Goal: Transaction & Acquisition: Purchase product/service

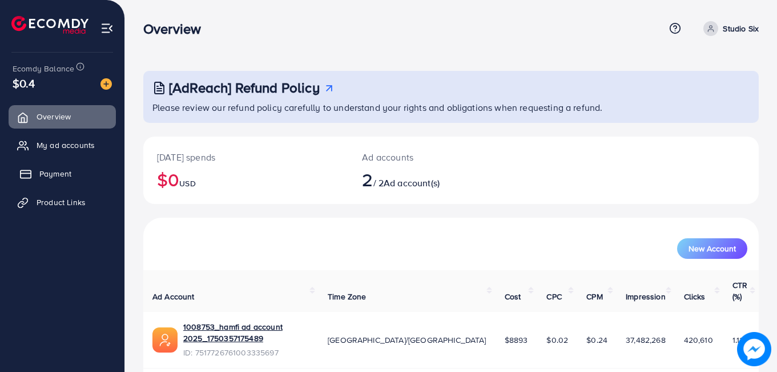
click at [53, 174] on span "Payment" at bounding box center [55, 173] width 32 height 11
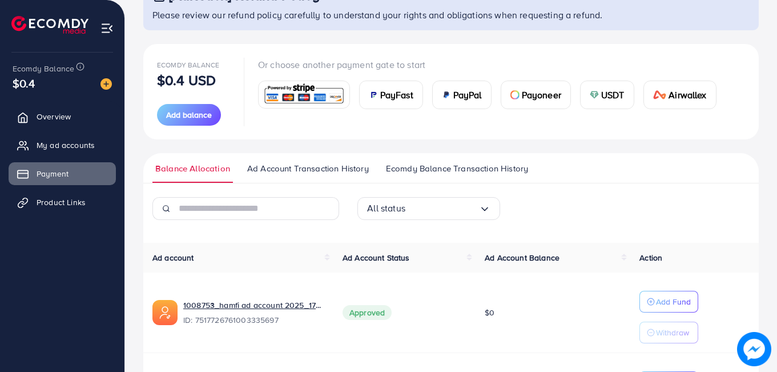
scroll to position [93, 0]
click at [588, 92] on div "USDT" at bounding box center [606, 93] width 53 height 27
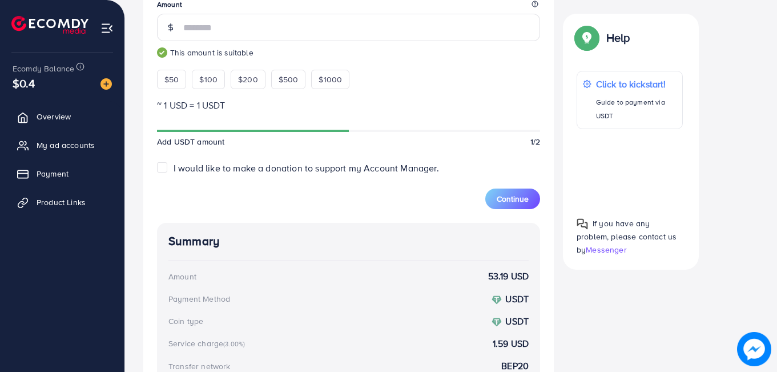
scroll to position [348, 0]
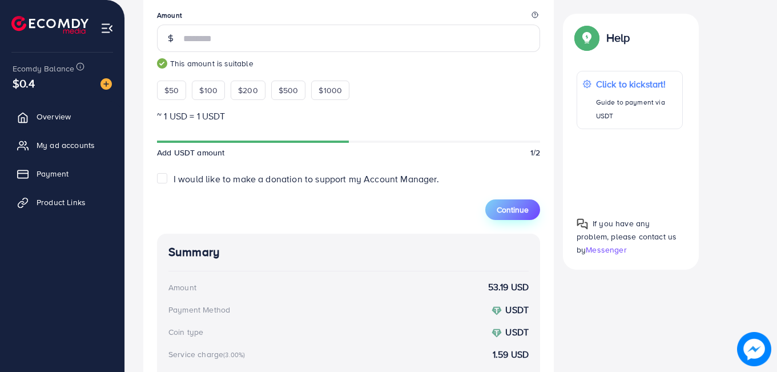
type input "**"
click at [502, 204] on span "Continue" at bounding box center [513, 209] width 32 height 11
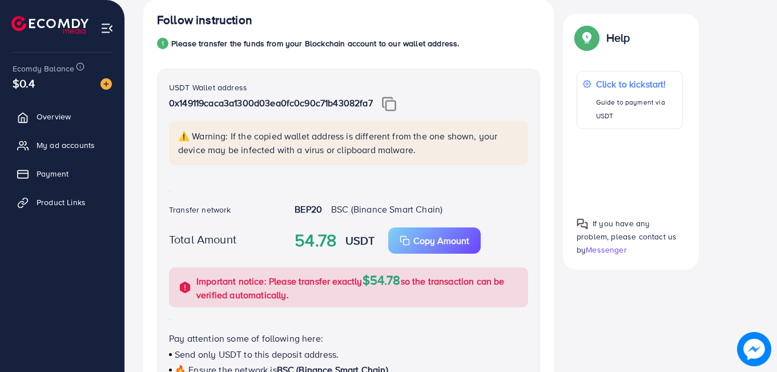
scroll to position [214, 0]
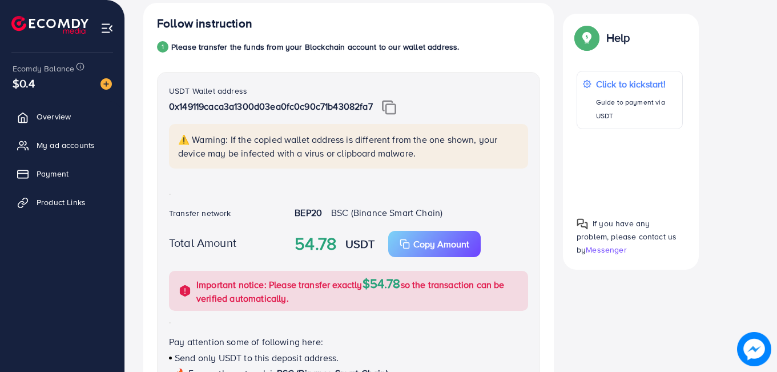
click at [392, 106] on img at bounding box center [389, 107] width 14 height 15
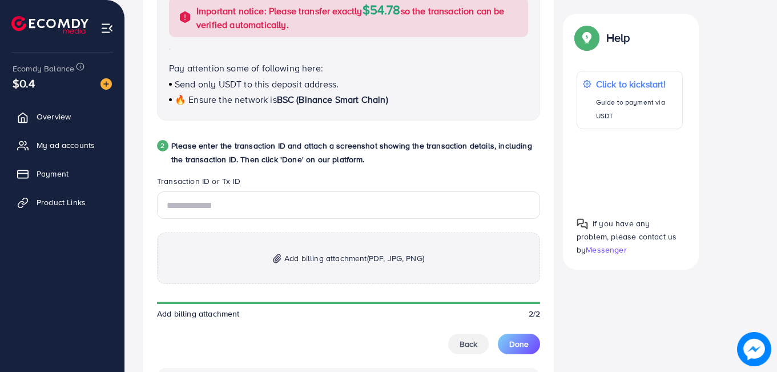
scroll to position [491, 0]
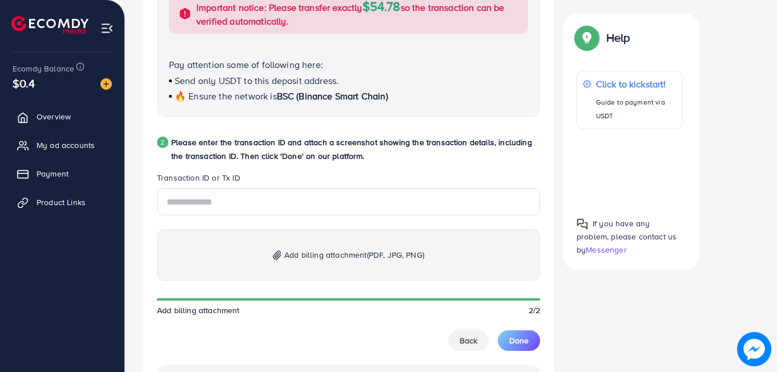
click at [393, 142] on p "Please enter the transaction ID and attach a screenshot showing the transaction…" at bounding box center [355, 148] width 369 height 27
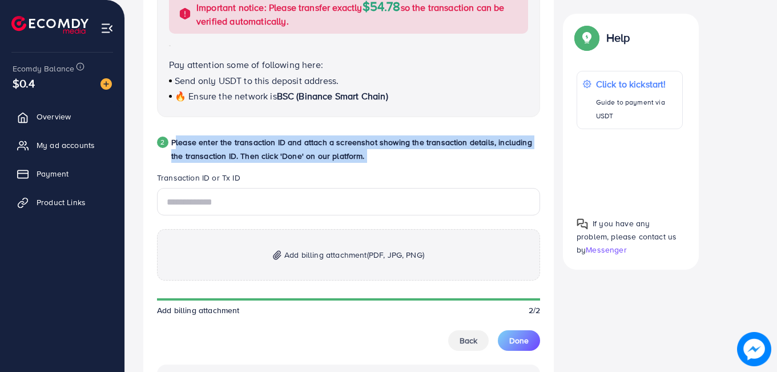
click at [393, 142] on p "Please enter the transaction ID and attach a screenshot showing the transaction…" at bounding box center [355, 148] width 369 height 27
click at [397, 161] on p "Please enter the transaction ID and attach a screenshot showing the transaction…" at bounding box center [355, 148] width 369 height 27
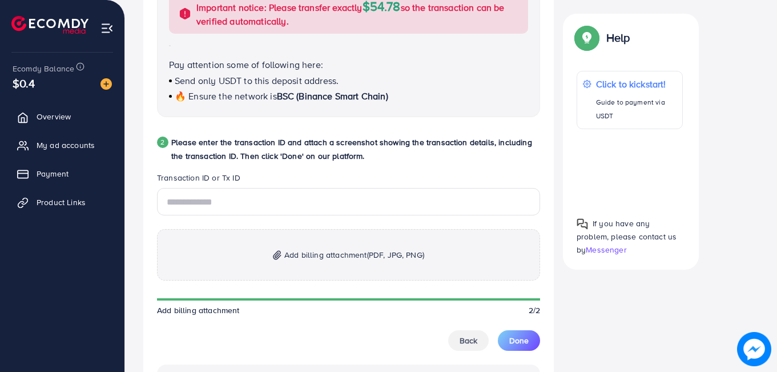
click at [334, 258] on span "Add billing attachment (PDF, JPG, PNG)" at bounding box center [354, 255] width 140 height 14
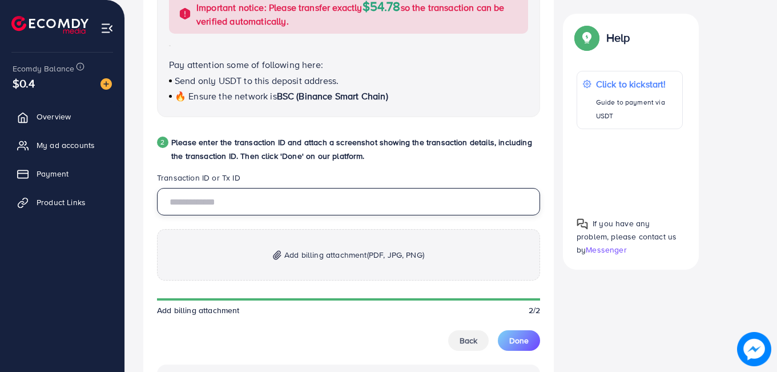
click at [271, 192] on input "text" at bounding box center [348, 201] width 383 height 27
paste input "**********"
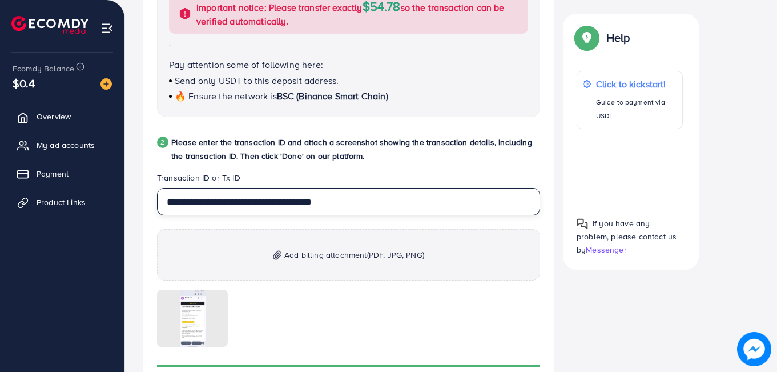
click at [394, 208] on input "**********" at bounding box center [348, 201] width 383 height 27
paste input "text"
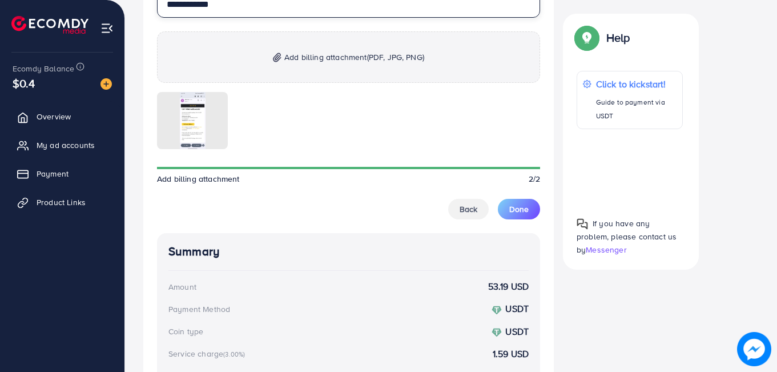
scroll to position [703, 0]
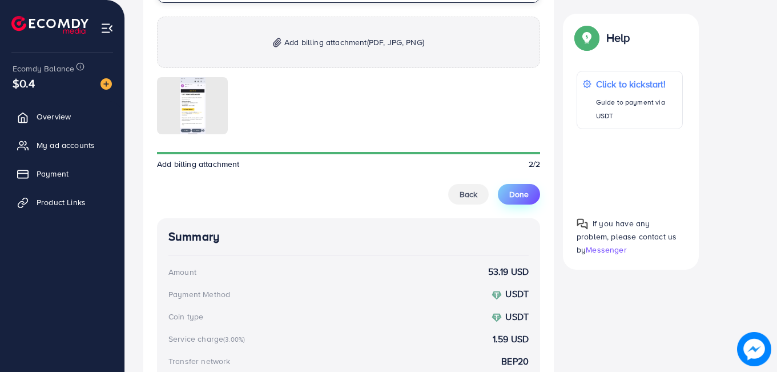
type input "**********"
click at [515, 189] on span "Done" at bounding box center [518, 193] width 19 height 11
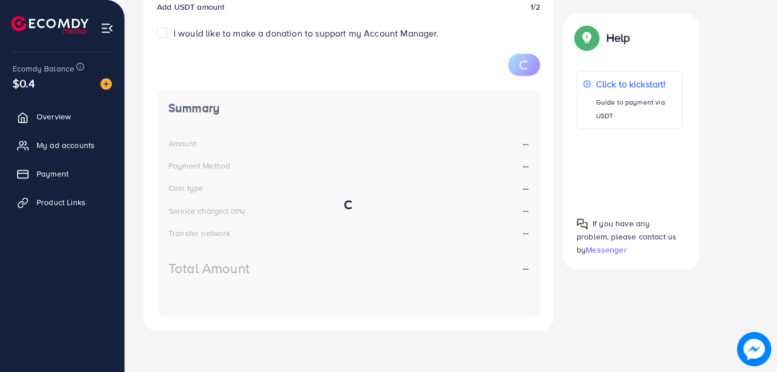
scroll to position [200, 0]
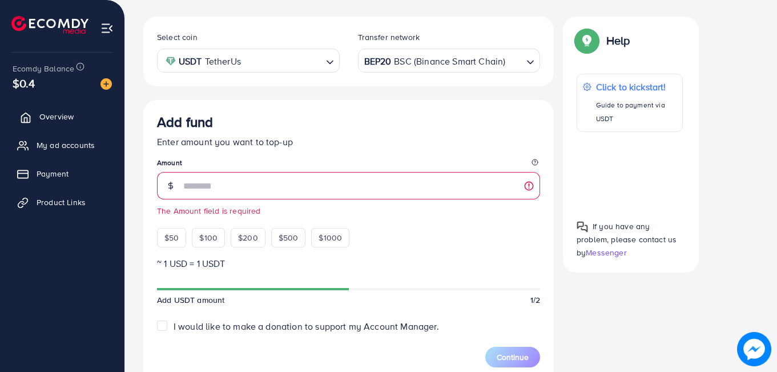
click at [70, 107] on link "Overview" at bounding box center [62, 116] width 107 height 23
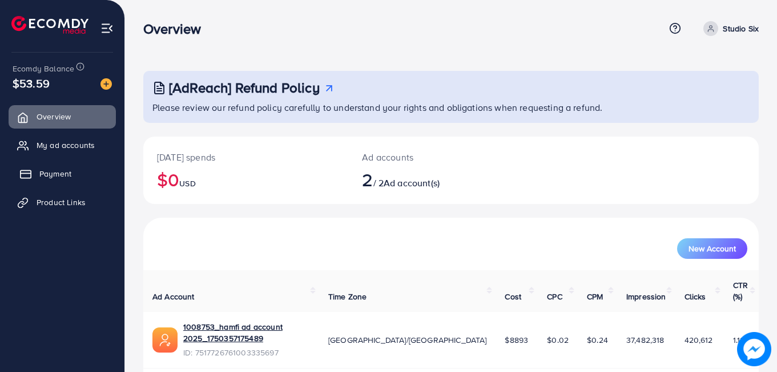
click at [62, 175] on span "Payment" at bounding box center [55, 173] width 32 height 11
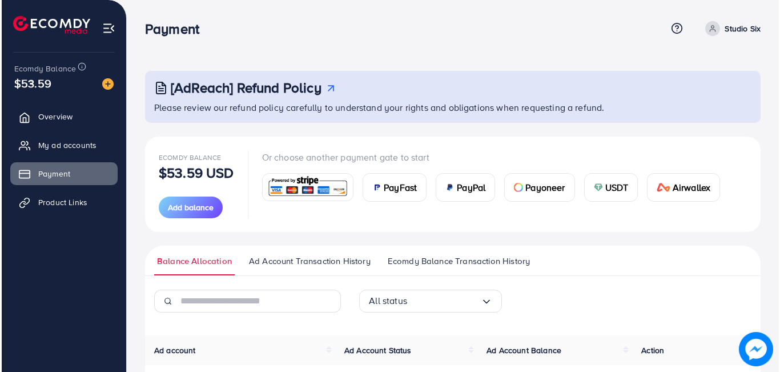
scroll to position [202, 0]
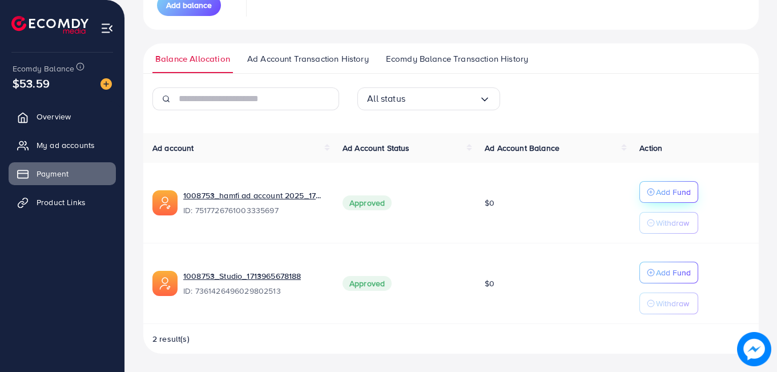
click at [662, 194] on p "Add Fund" at bounding box center [673, 192] width 35 height 14
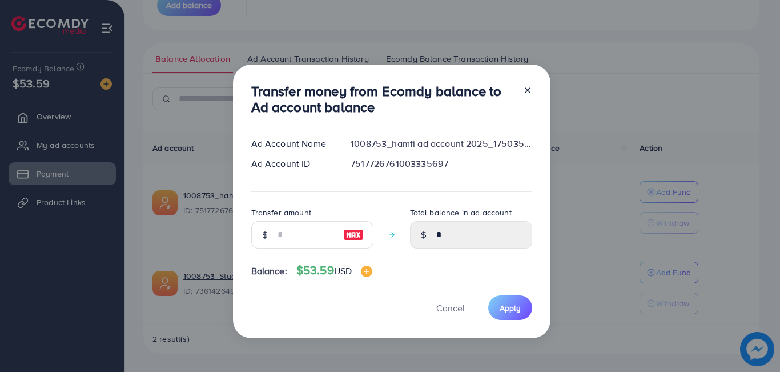
click at [354, 232] on img at bounding box center [353, 235] width 21 height 14
type input "**"
type input "*****"
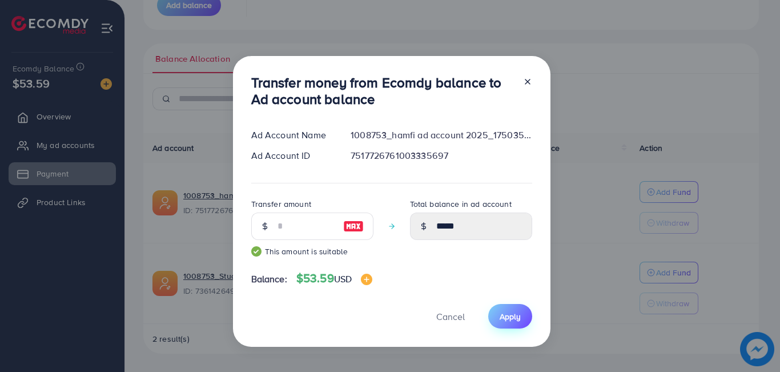
click at [499, 313] on span "Apply" at bounding box center [509, 316] width 21 height 11
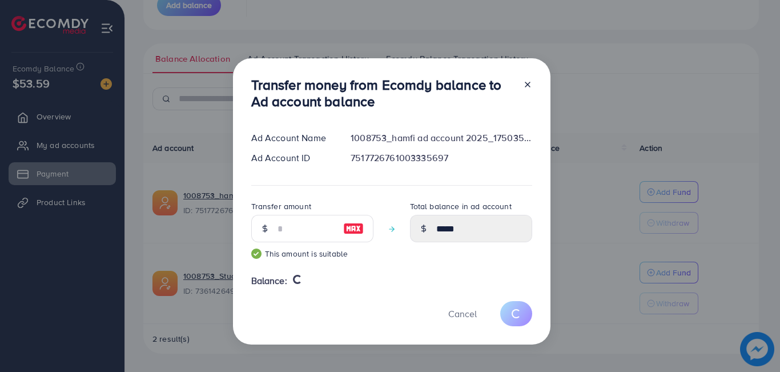
type input "*"
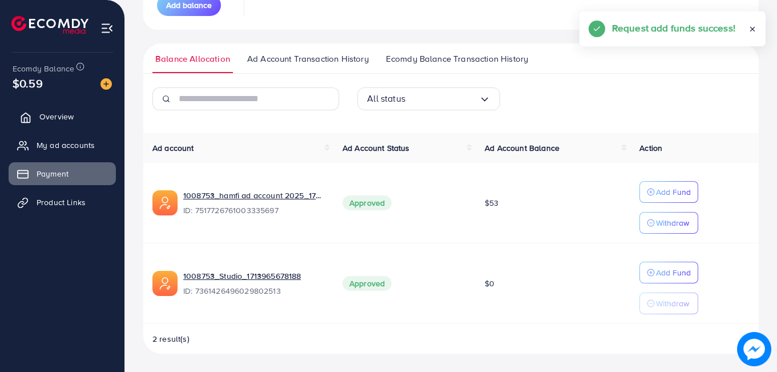
click at [59, 107] on link "Overview" at bounding box center [62, 116] width 107 height 23
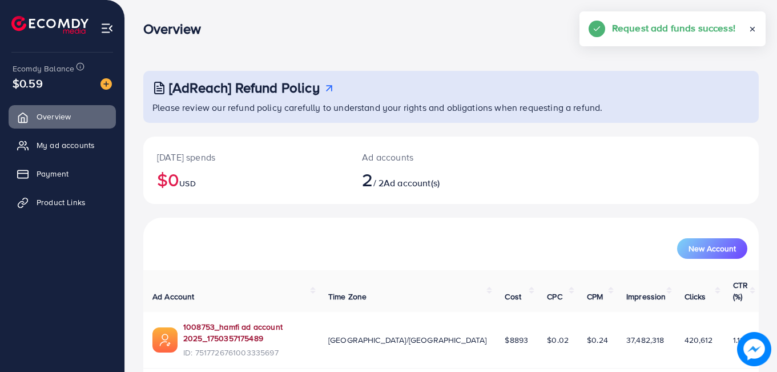
click at [283, 321] on link "1008753_hamfi ad account 2025_1750357175489" at bounding box center [246, 332] width 127 height 23
